Goal: Task Accomplishment & Management: Manage account settings

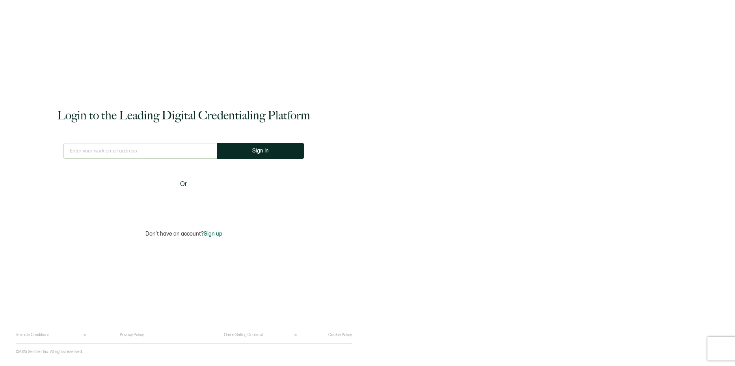
click at [128, 158] on input "text" at bounding box center [140, 151] width 154 height 16
type input "[EMAIL_ADDRESS][DOMAIN_NAME]"
click at [257, 155] on button "Sign In" at bounding box center [263, 151] width 87 height 16
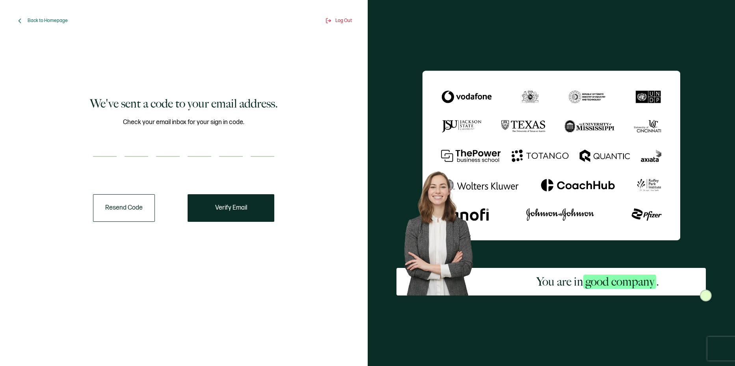
click at [107, 151] on input "number" at bounding box center [105, 149] width 24 height 16
type input "8"
type input "0"
type input "2"
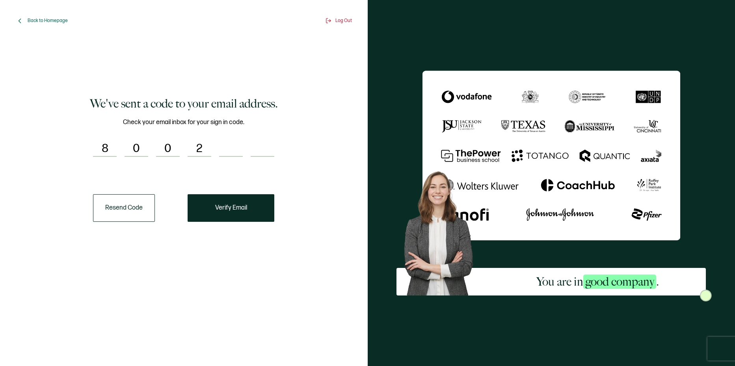
type input "6"
type input "8"
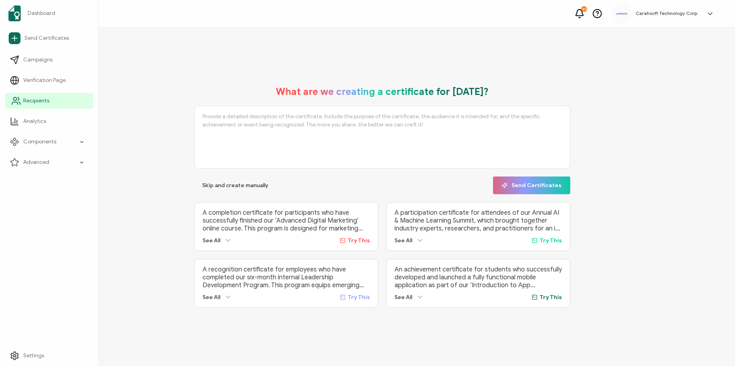
click at [28, 105] on link "Recipients" at bounding box center [49, 101] width 88 height 16
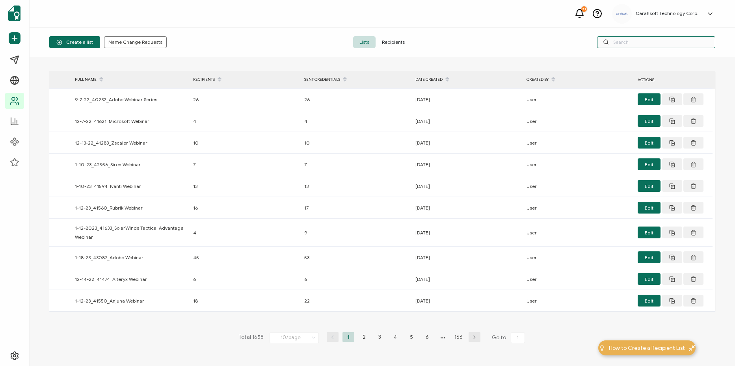
click at [611, 41] on input "text" at bounding box center [656, 42] width 118 height 12
paste input "[EMAIL_ADDRESS]"
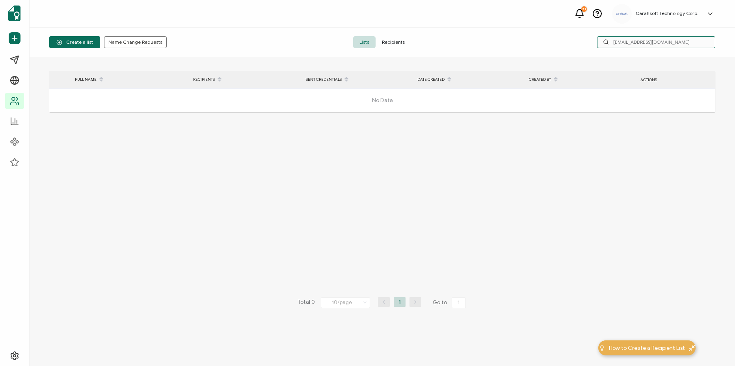
type input "[EMAIL_ADDRESS][DOMAIN_NAME]"
click at [385, 37] on span "Recipients" at bounding box center [393, 42] width 35 height 12
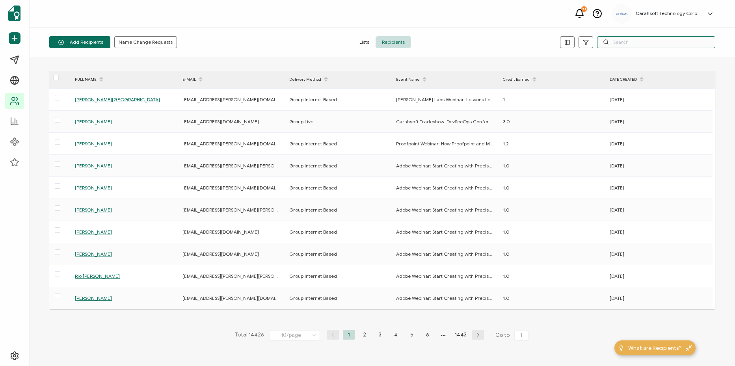
click at [635, 46] on input "text" at bounding box center [656, 42] width 118 height 12
paste input "[EMAIL_ADDRESS]"
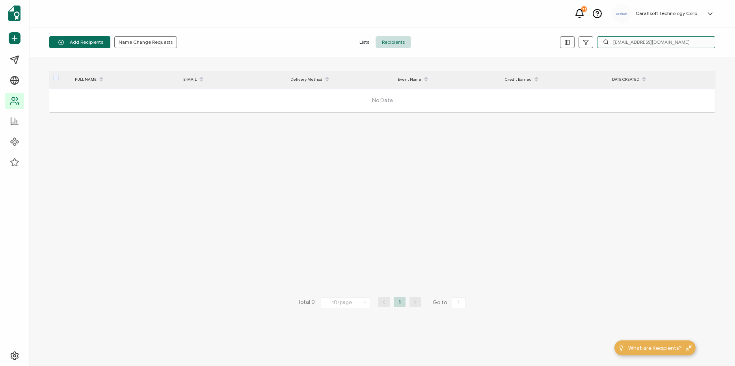
type input "[EMAIL_ADDRESS][DOMAIN_NAME]"
